Goal: Find specific page/section: Find specific page/section

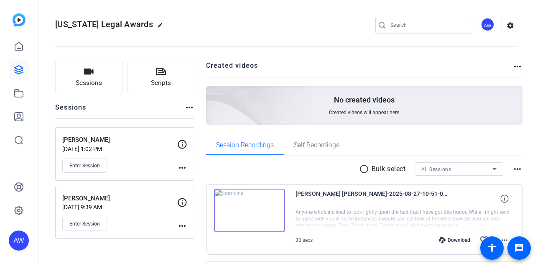
click at [5, 227] on div "AW" at bounding box center [19, 132] width 38 height 264
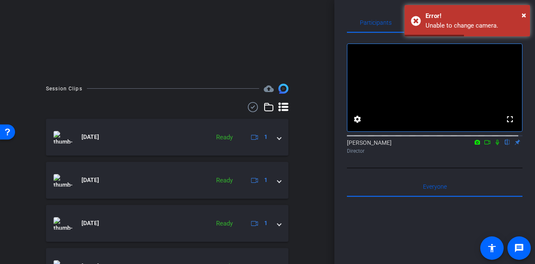
scroll to position [173, 0]
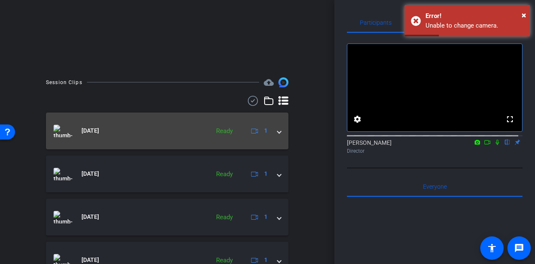
click at [120, 126] on mat-panel-title "Jul 22, 2025" at bounding box center [129, 130] width 152 height 13
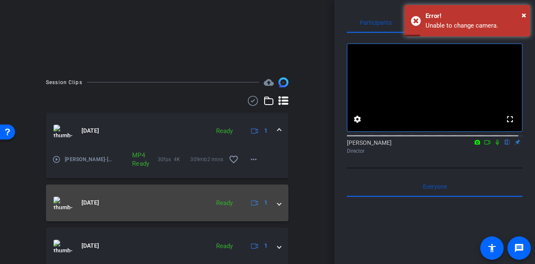
click at [133, 192] on mat-expansion-panel-header "Jul 22, 2025 Ready 1" at bounding box center [167, 202] width 242 height 37
